Goal: Task Accomplishment & Management: Use online tool/utility

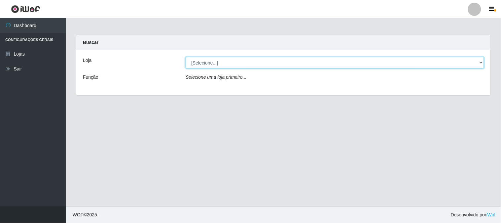
click at [479, 61] on select "[Selecione...] Casatudo BR" at bounding box center [335, 63] width 298 height 12
click at [481, 61] on select "[Selecione...] Casatudo BR" at bounding box center [335, 63] width 298 height 12
select select "197"
click at [186, 57] on select "[Selecione...] Casatudo BR" at bounding box center [335, 63] width 298 height 12
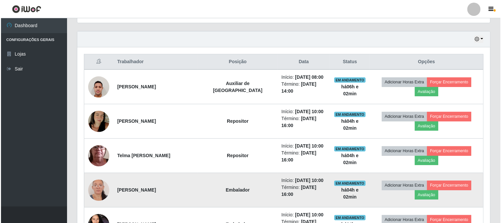
scroll to position [137, 413]
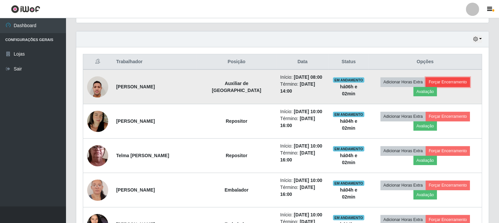
click at [455, 81] on button "Forçar Encerramento" at bounding box center [448, 81] width 44 height 9
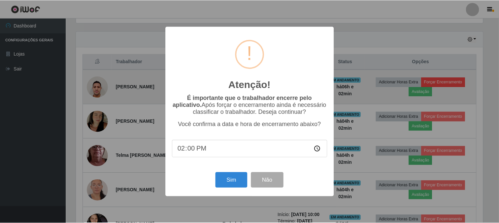
scroll to position [137, 408]
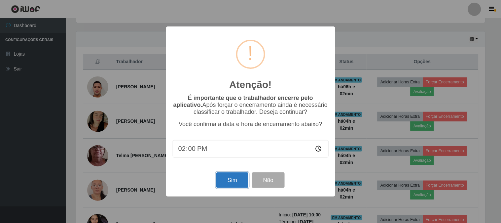
click at [230, 183] on button "Sim" at bounding box center [232, 180] width 32 height 16
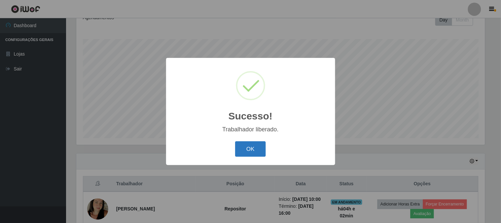
click at [250, 152] on button "OK" at bounding box center [250, 149] width 31 height 16
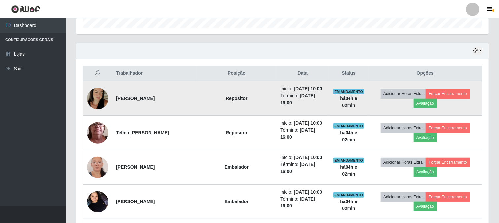
scroll to position [245, 0]
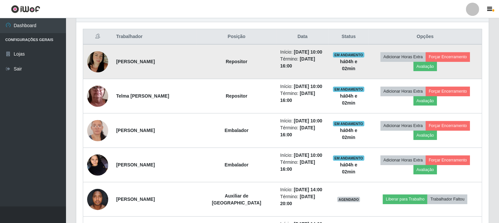
click at [97, 63] on img at bounding box center [97, 62] width 21 height 38
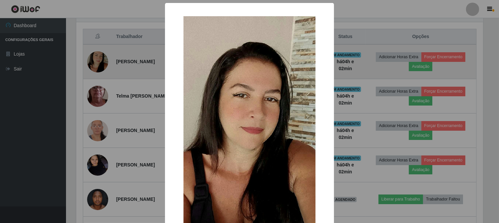
scroll to position [137, 408]
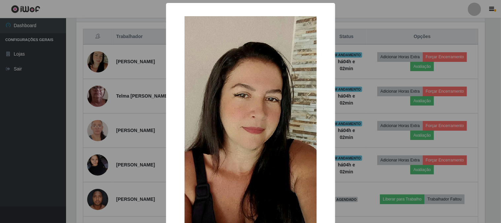
click at [58, 67] on div "× OK Cancel" at bounding box center [250, 111] width 501 height 223
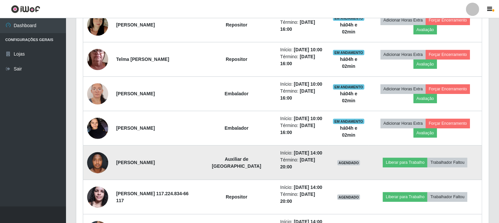
scroll to position [318, 0]
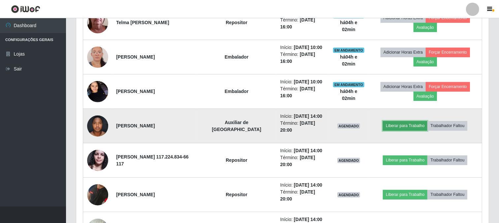
click at [400, 123] on button "Liberar para Trabalho" at bounding box center [405, 125] width 45 height 9
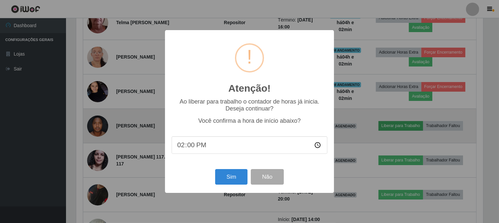
scroll to position [137, 408]
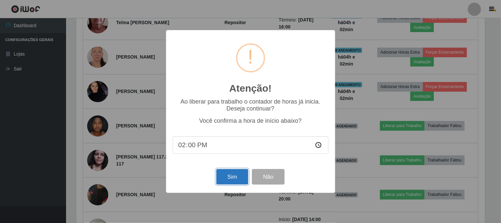
click at [233, 178] on button "Sim" at bounding box center [232, 177] width 32 height 16
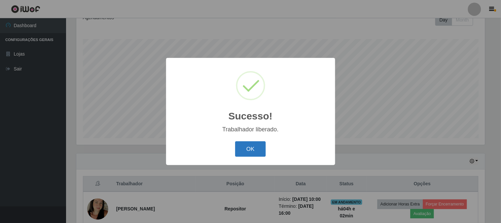
click at [256, 146] on button "OK" at bounding box center [250, 149] width 31 height 16
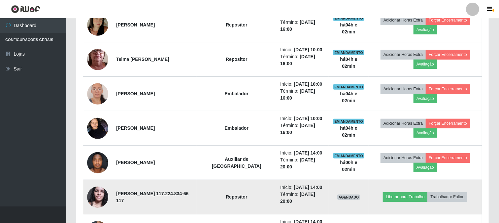
scroll to position [318, 0]
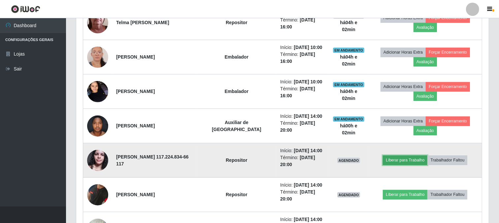
click at [403, 159] on button "Liberar para Trabalho" at bounding box center [405, 159] width 45 height 9
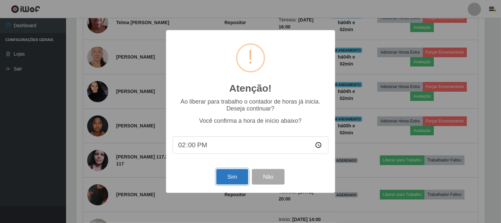
click at [229, 172] on button "Sim" at bounding box center [232, 177] width 32 height 16
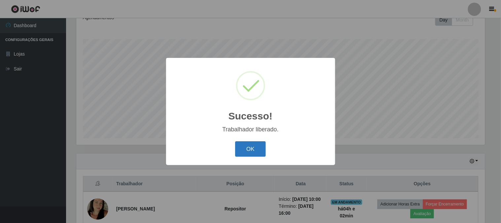
click at [252, 146] on button "OK" at bounding box center [250, 149] width 31 height 16
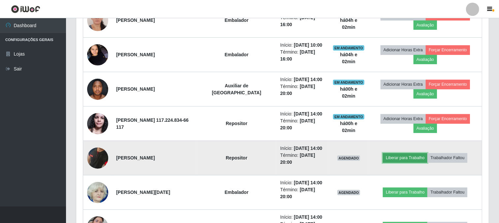
click at [412, 159] on button "Liberar para Trabalho" at bounding box center [405, 157] width 45 height 9
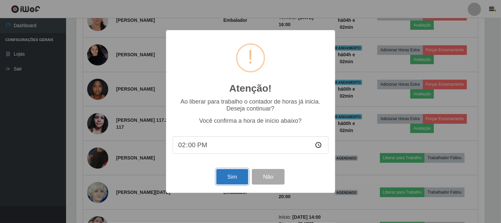
click at [234, 177] on button "Sim" at bounding box center [232, 177] width 32 height 16
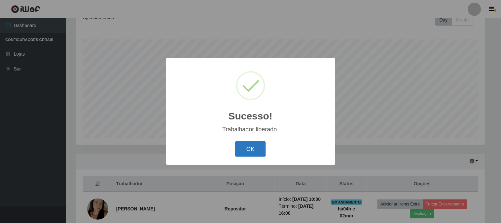
click at [253, 150] on button "OK" at bounding box center [250, 149] width 31 height 16
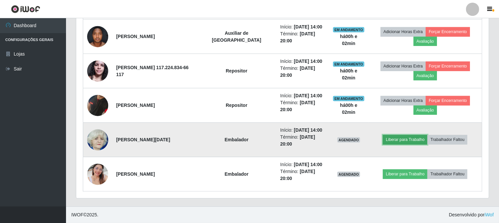
click at [405, 140] on button "Liberar para Trabalho" at bounding box center [405, 139] width 45 height 9
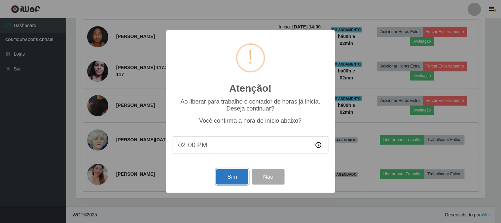
click at [236, 177] on button "Sim" at bounding box center [232, 177] width 32 height 16
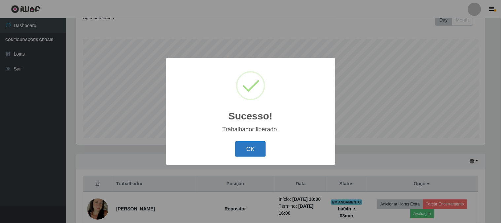
click at [245, 149] on button "OK" at bounding box center [250, 149] width 31 height 16
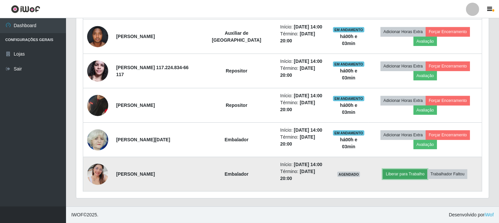
click at [418, 174] on button "Liberar para Trabalho" at bounding box center [405, 173] width 45 height 9
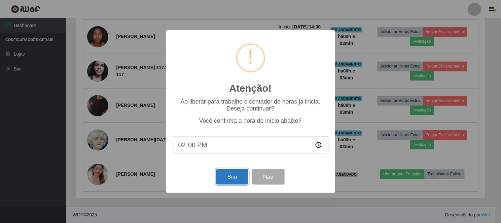
click at [232, 176] on button "Sim" at bounding box center [232, 177] width 32 height 16
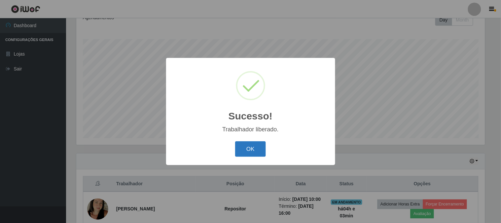
click at [252, 143] on button "OK" at bounding box center [250, 149] width 31 height 16
